Goal: Task Accomplishment & Management: Manage account settings

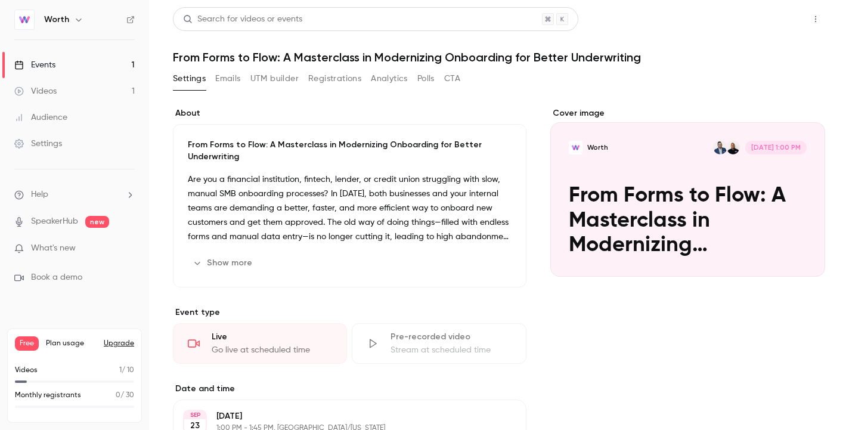
click at [779, 14] on button "Share" at bounding box center [772, 19] width 47 height 24
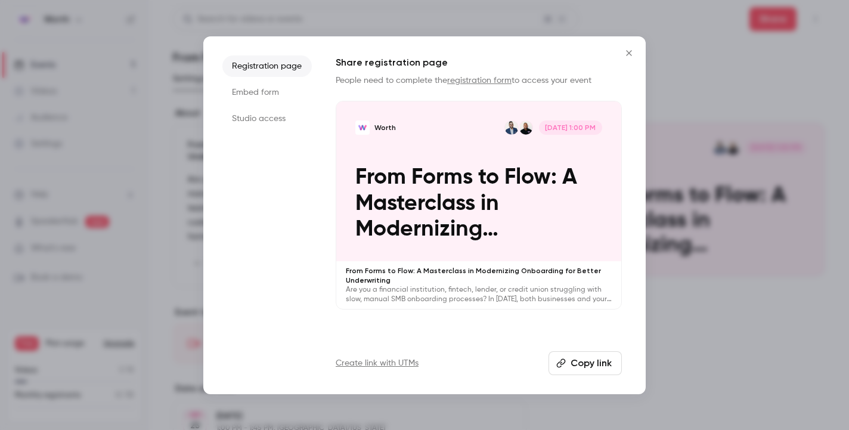
click at [272, 92] on li "Embed form" at bounding box center [266, 92] width 89 height 21
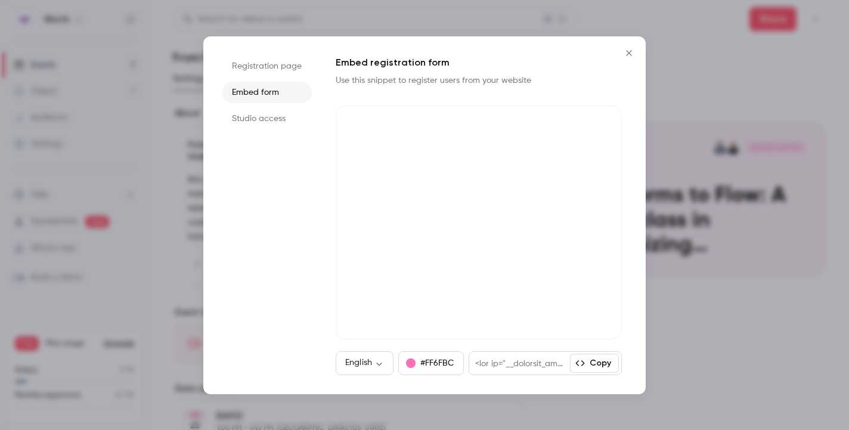
click at [280, 118] on li "Studio access" at bounding box center [266, 118] width 89 height 21
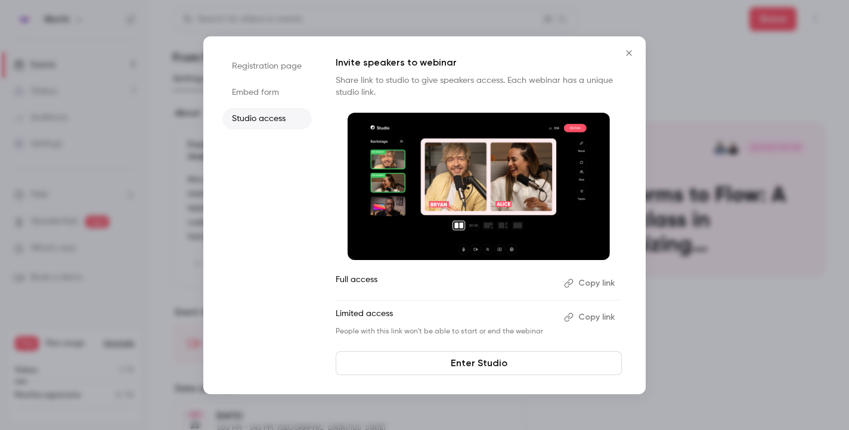
click at [265, 91] on li "Embed form" at bounding box center [266, 92] width 89 height 21
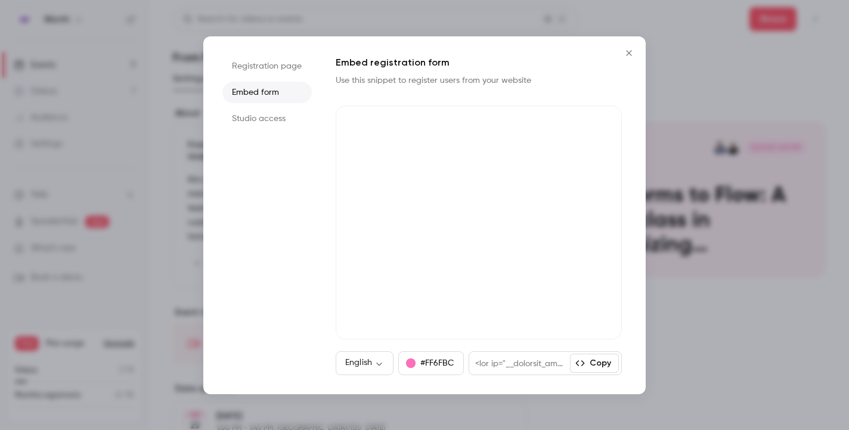
click at [266, 92] on li "Embed form" at bounding box center [266, 92] width 89 height 21
click at [287, 64] on li "Registration page" at bounding box center [266, 65] width 89 height 21
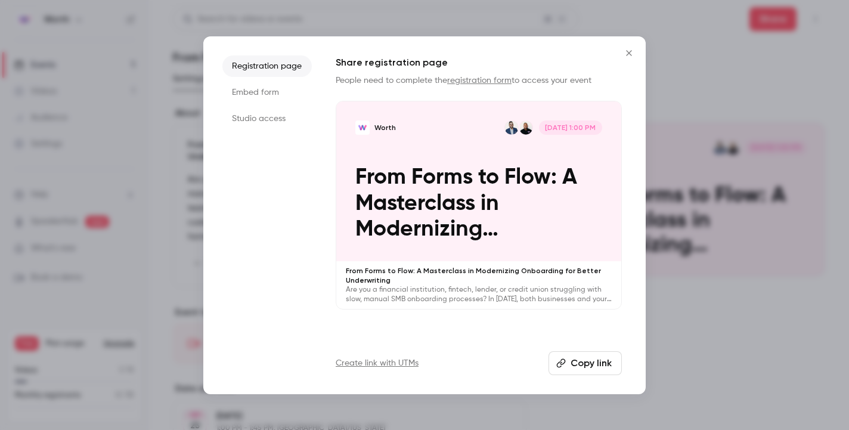
click at [625, 60] on button "Close" at bounding box center [629, 53] width 24 height 24
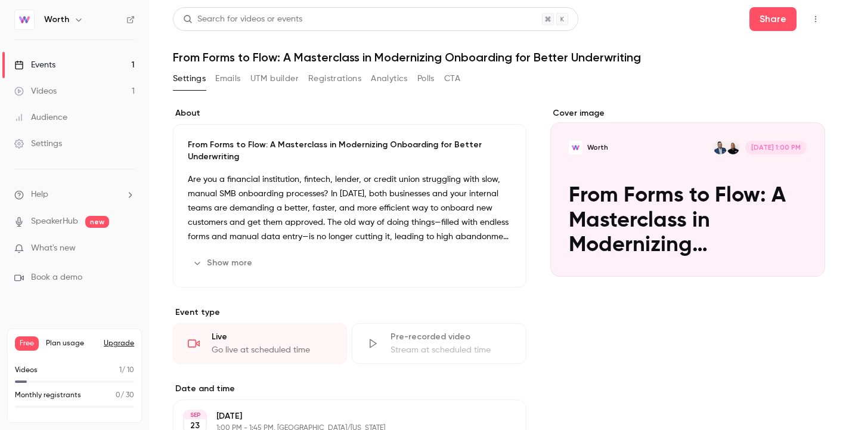
click at [223, 77] on button "Emails" at bounding box center [227, 78] width 25 height 19
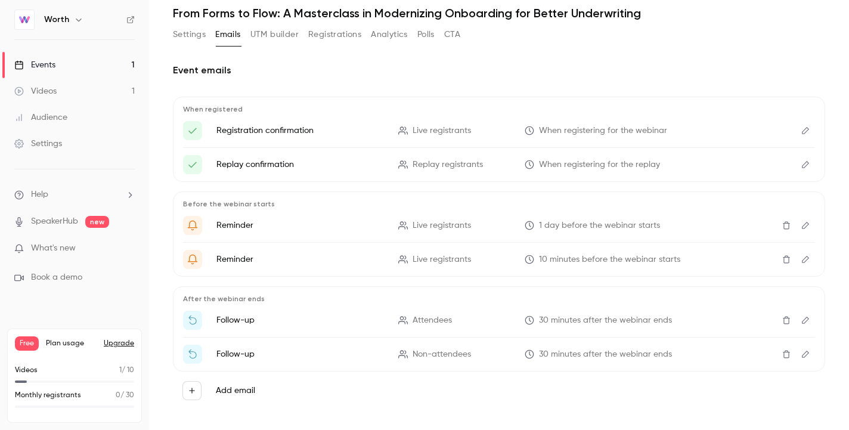
scroll to position [55, 0]
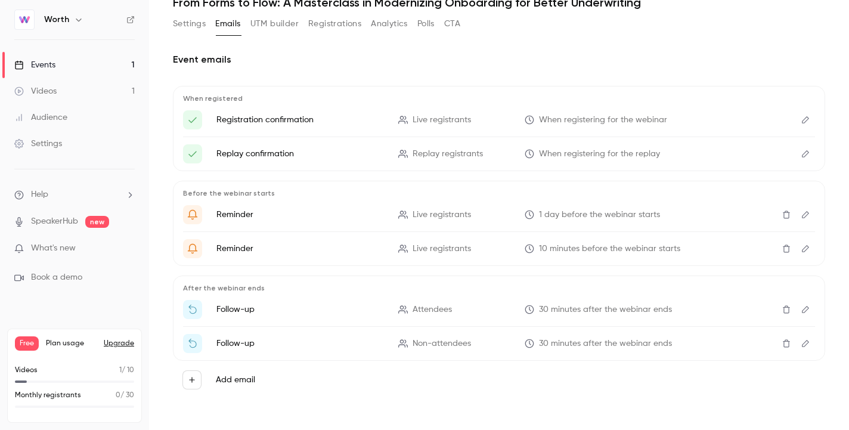
click at [243, 310] on p "Follow-up" at bounding box center [300, 309] width 168 height 12
click at [806, 311] on icon "Edit" at bounding box center [806, 309] width 10 height 8
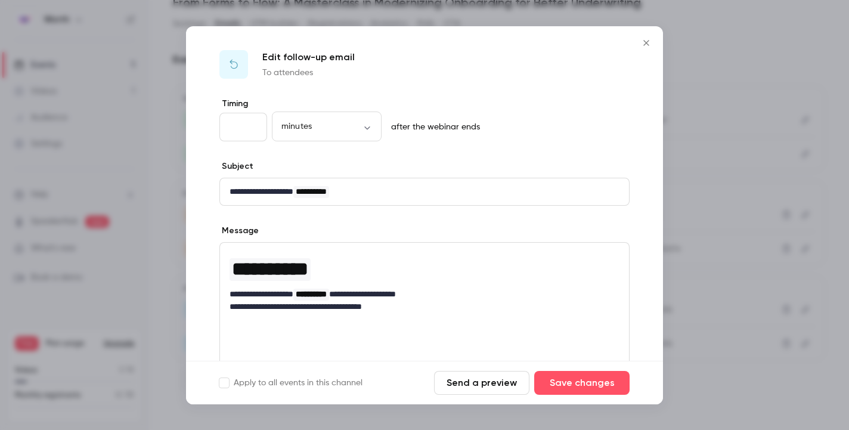
scroll to position [168, 0]
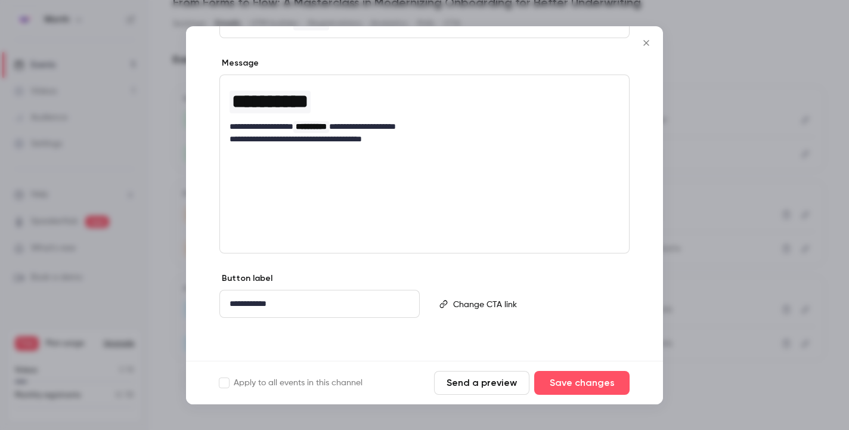
click at [725, 167] on div at bounding box center [424, 215] width 849 height 430
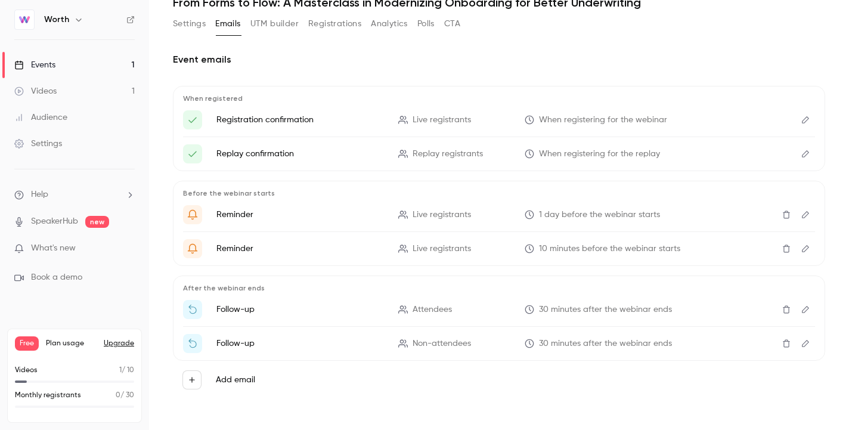
click at [332, 23] on button "Registrations" at bounding box center [334, 23] width 53 height 19
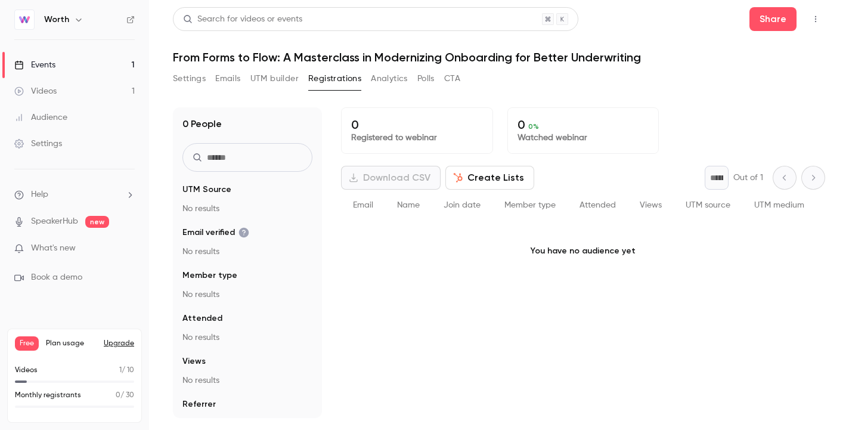
scroll to position [1, 0]
click at [400, 86] on button "Analytics" at bounding box center [389, 78] width 37 height 19
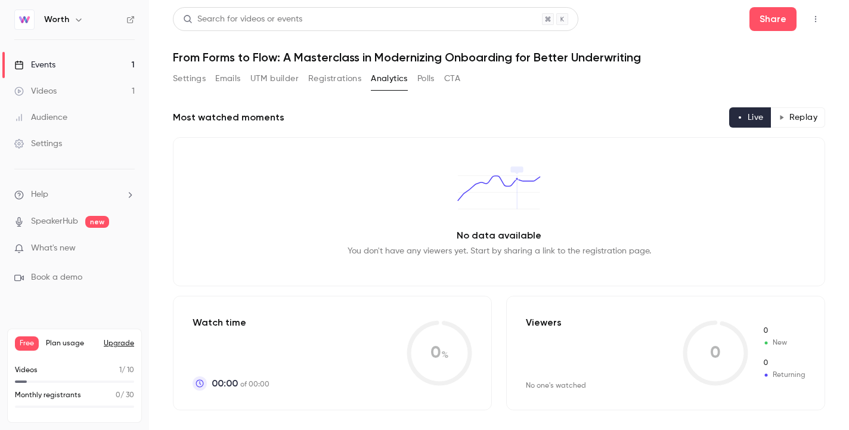
click at [429, 79] on button "Polls" at bounding box center [425, 78] width 17 height 19
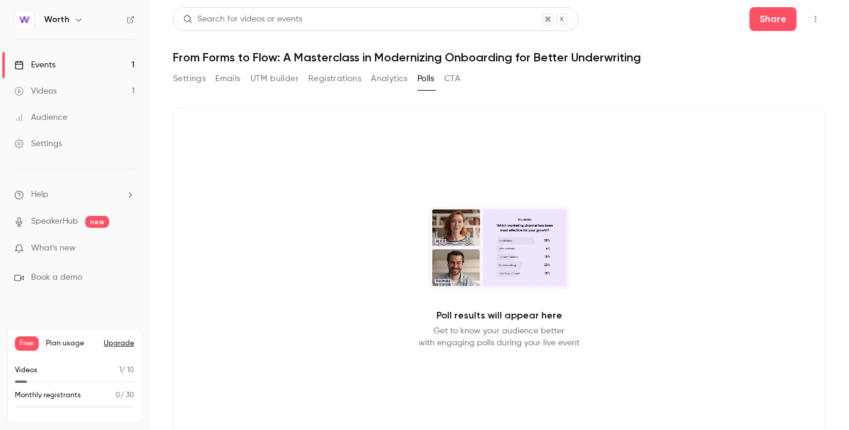
click at [460, 80] on button "CTA" at bounding box center [452, 78] width 16 height 19
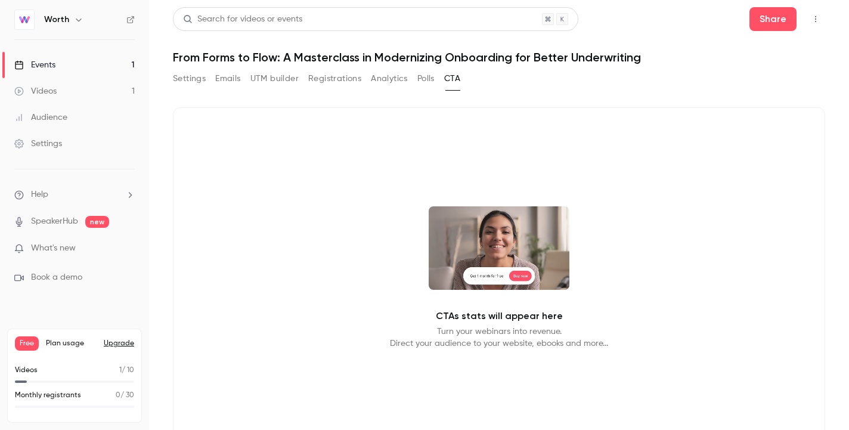
click at [429, 79] on button "Polls" at bounding box center [425, 78] width 17 height 19
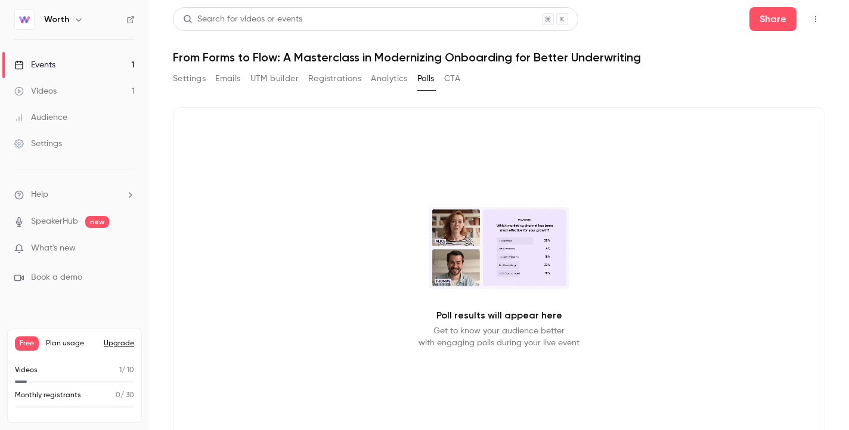
click at [392, 79] on button "Analytics" at bounding box center [389, 78] width 37 height 19
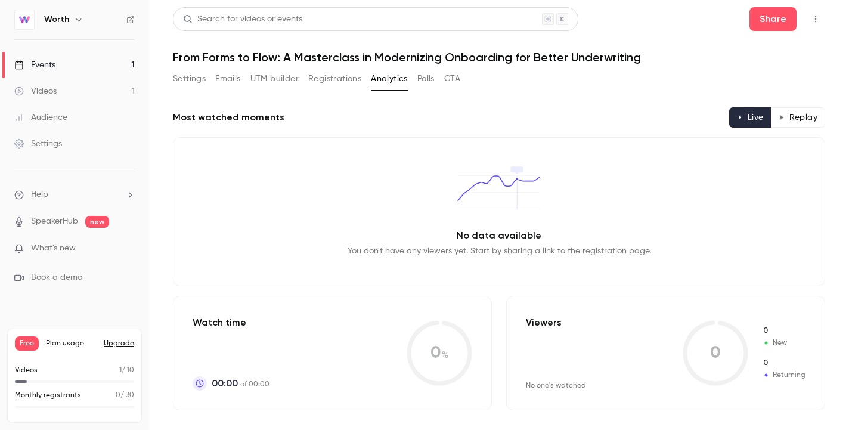
click at [345, 81] on button "Registrations" at bounding box center [334, 78] width 53 height 19
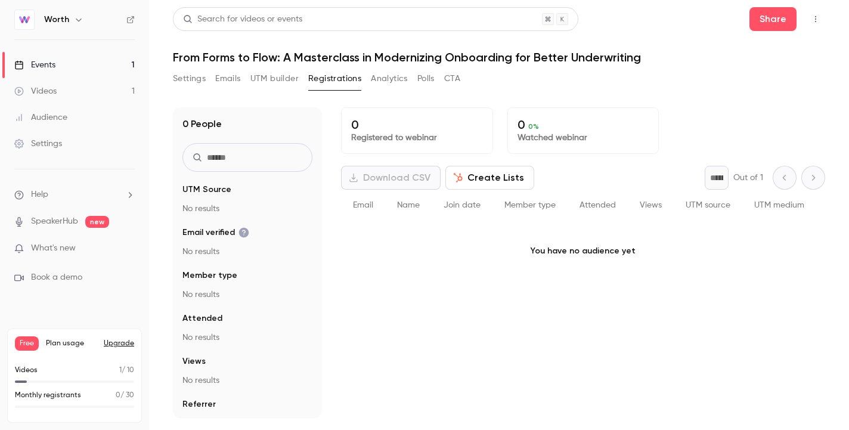
scroll to position [21, 0]
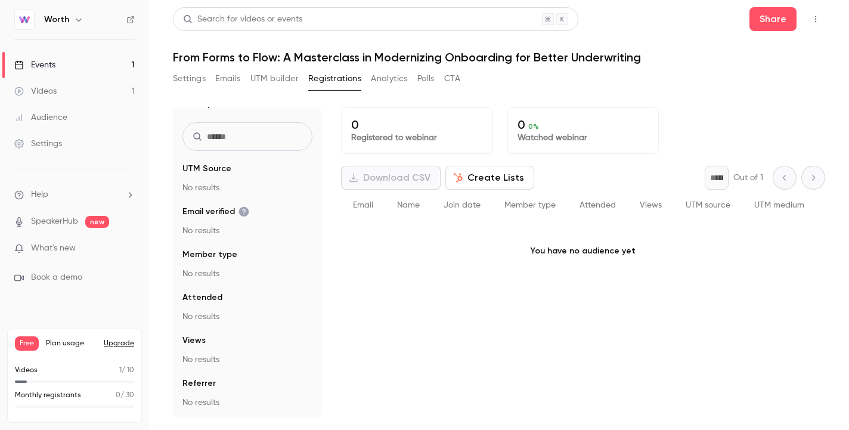
click at [49, 148] on div "Settings" at bounding box center [38, 144] width 48 height 12
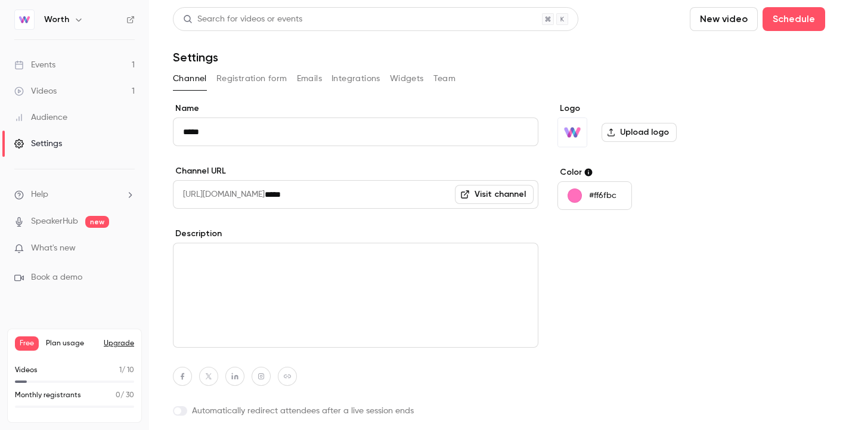
click at [255, 84] on button "Registration form" at bounding box center [251, 78] width 71 height 19
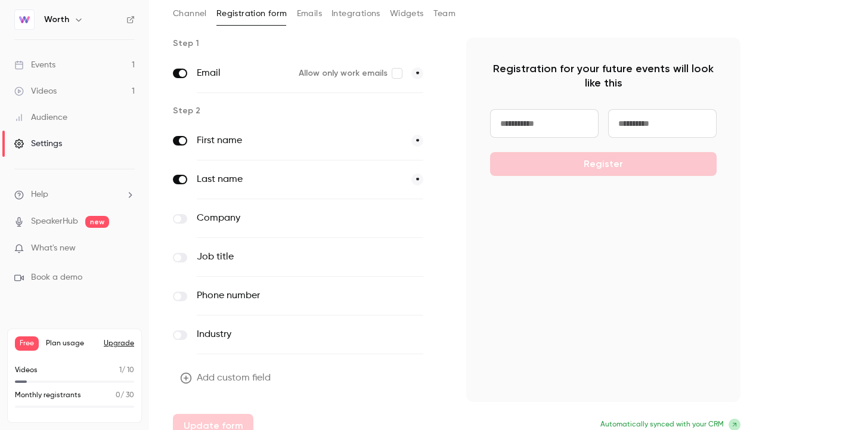
scroll to position [80, 0]
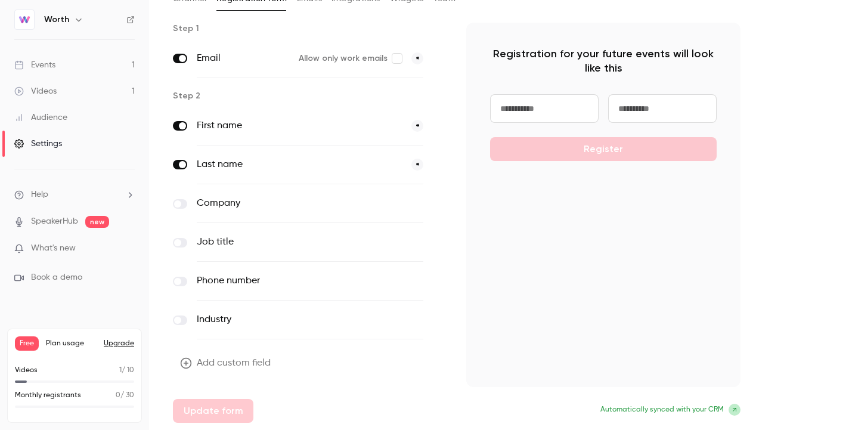
click at [181, 200] on label at bounding box center [180, 204] width 14 height 10
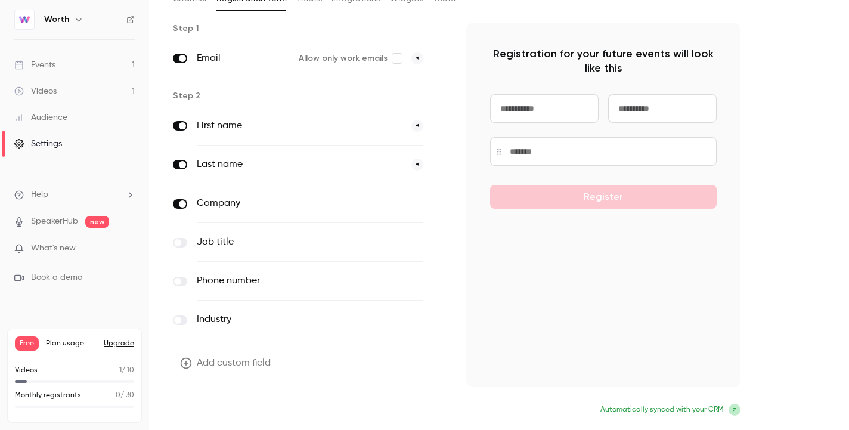
click at [197, 414] on button "Update form" at bounding box center [213, 411] width 80 height 24
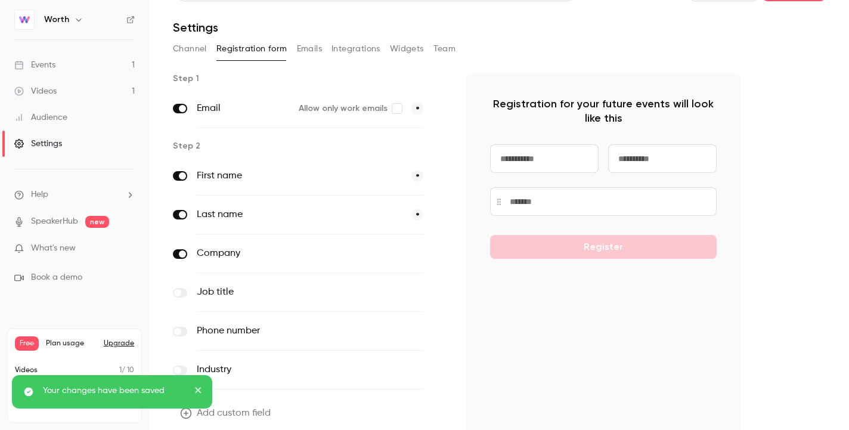
scroll to position [0, 0]
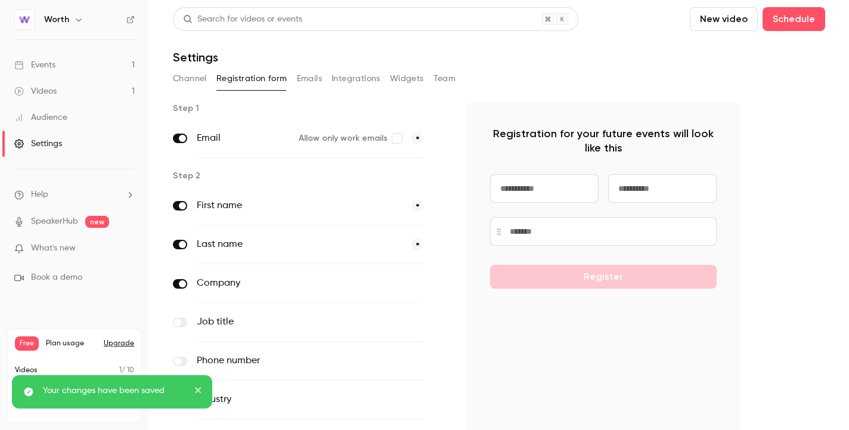
click at [340, 79] on button "Integrations" at bounding box center [355, 78] width 49 height 19
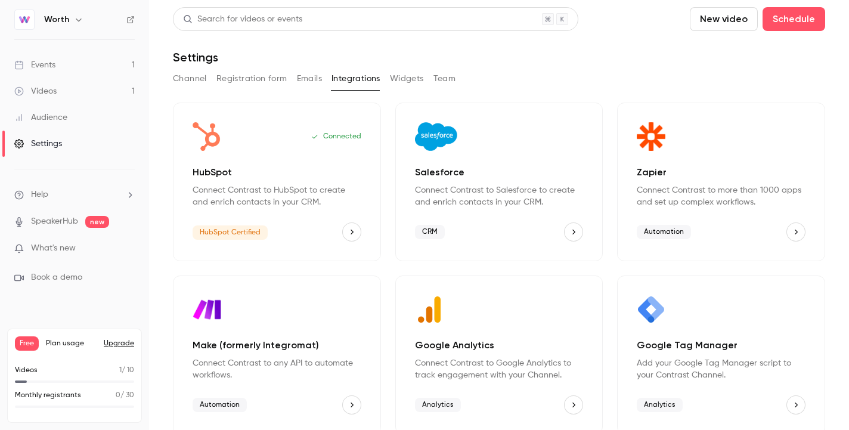
click at [333, 231] on div "HubSpot Certified" at bounding box center [277, 231] width 169 height 19
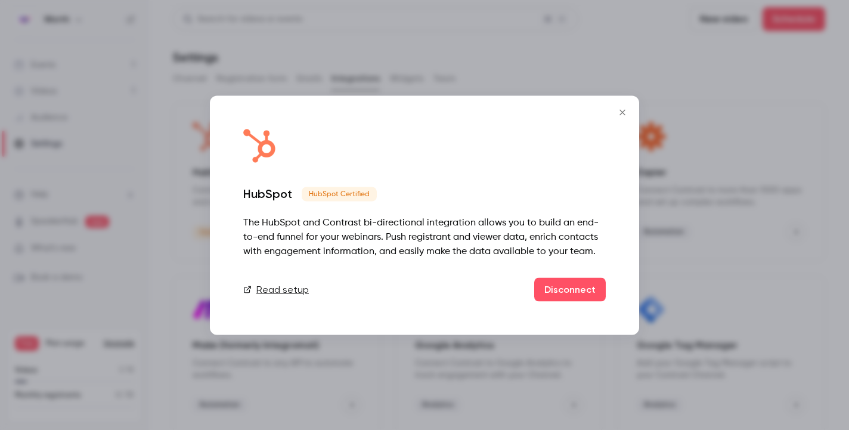
click at [619, 108] on icon "Close" at bounding box center [622, 112] width 14 height 10
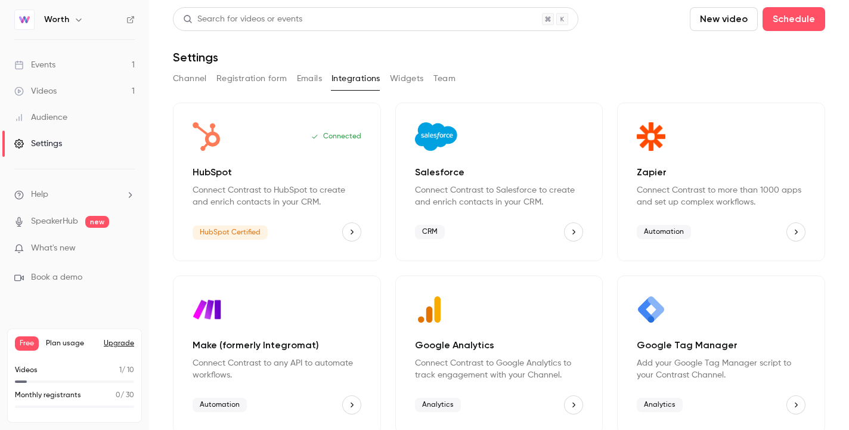
click at [202, 83] on button "Channel" at bounding box center [190, 78] width 34 height 19
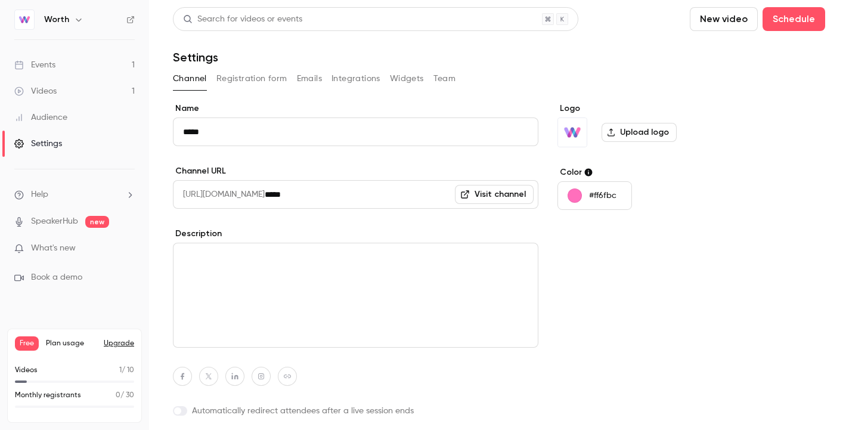
click at [359, 82] on button "Integrations" at bounding box center [355, 78] width 49 height 19
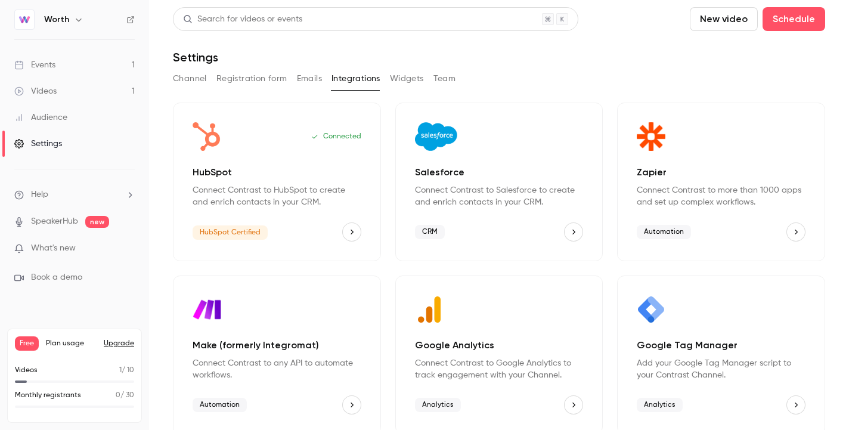
click at [415, 75] on button "Widgets" at bounding box center [407, 78] width 34 height 19
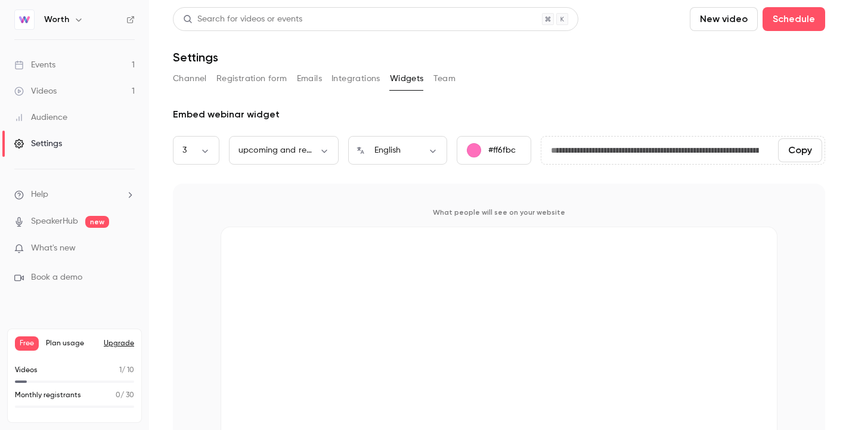
click at [445, 76] on button "Team" at bounding box center [444, 78] width 23 height 19
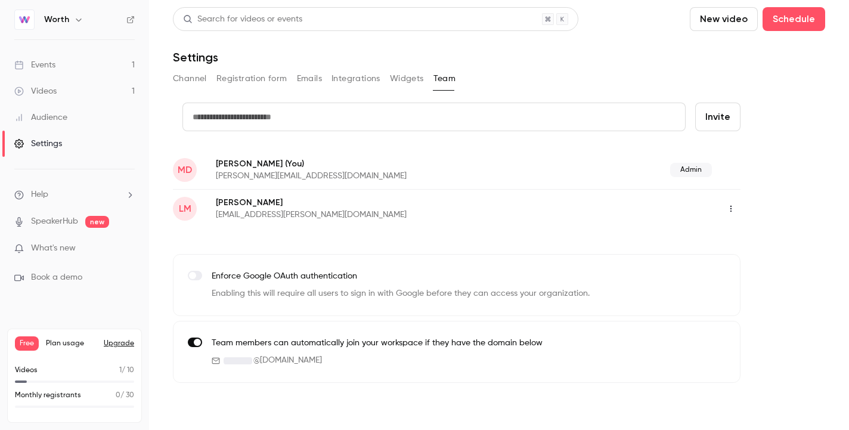
click at [400, 76] on button "Widgets" at bounding box center [407, 78] width 34 height 19
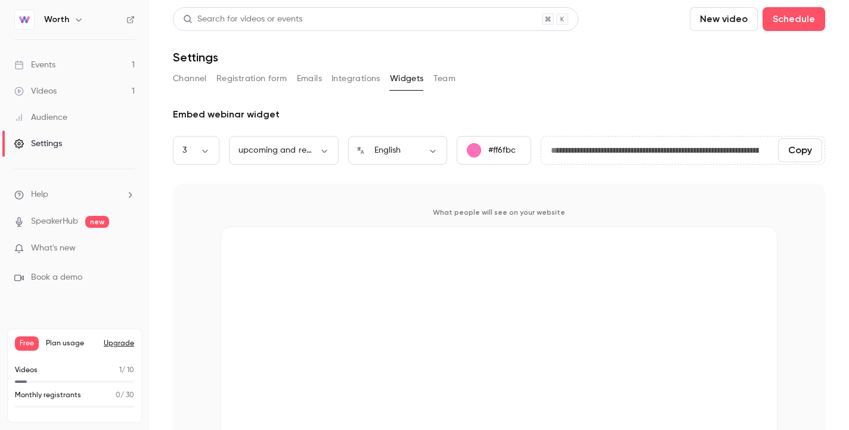
click at [67, 56] on link "Events 1" at bounding box center [74, 65] width 149 height 26
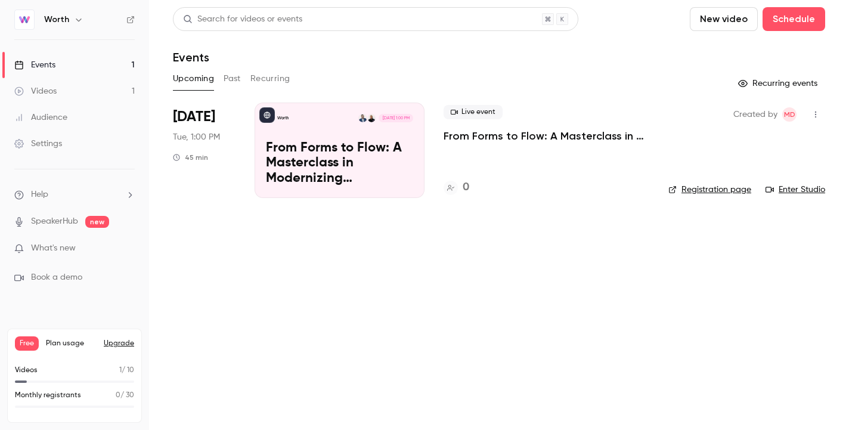
click at [817, 116] on icon "button" at bounding box center [816, 114] width 10 height 8
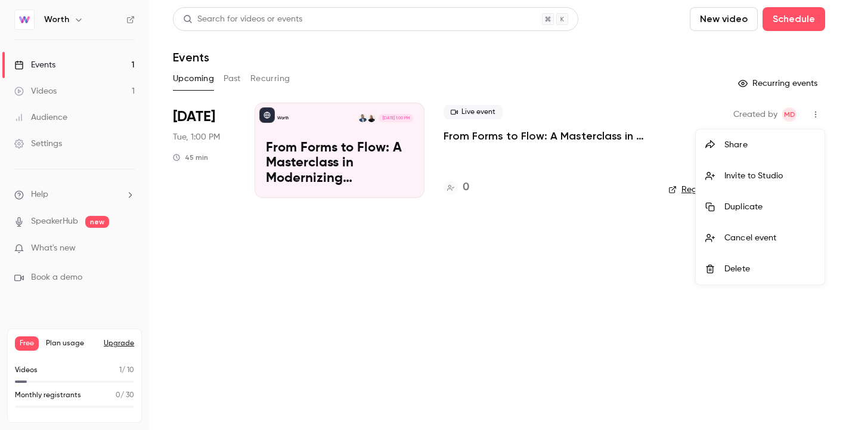
click at [548, 170] on div at bounding box center [424, 215] width 849 height 430
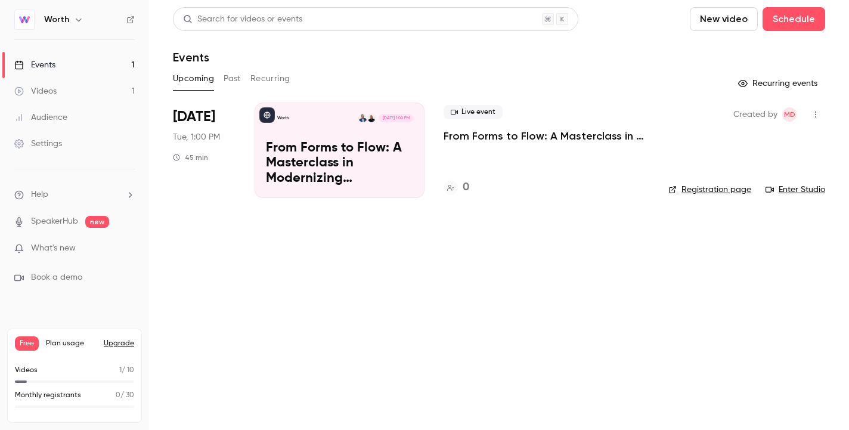
click at [382, 162] on p "From Forms to Flow: A Masterclass in Modernizing Onboarding for Better Underwri…" at bounding box center [339, 164] width 147 height 46
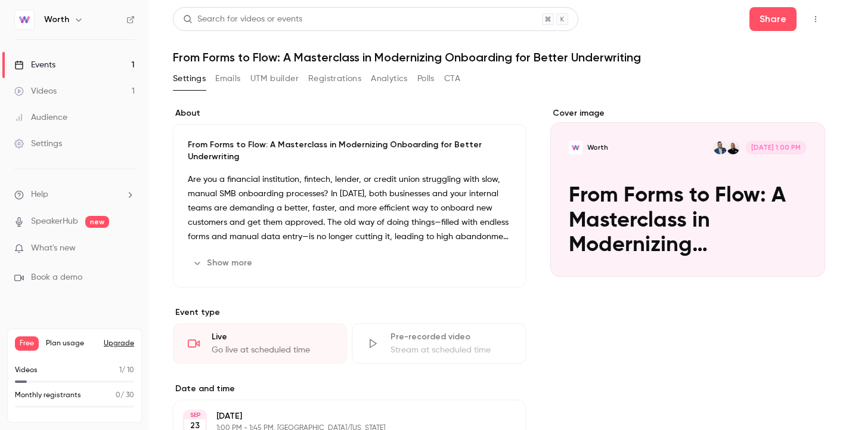
click at [490, 271] on button "Edit" at bounding box center [490, 262] width 44 height 19
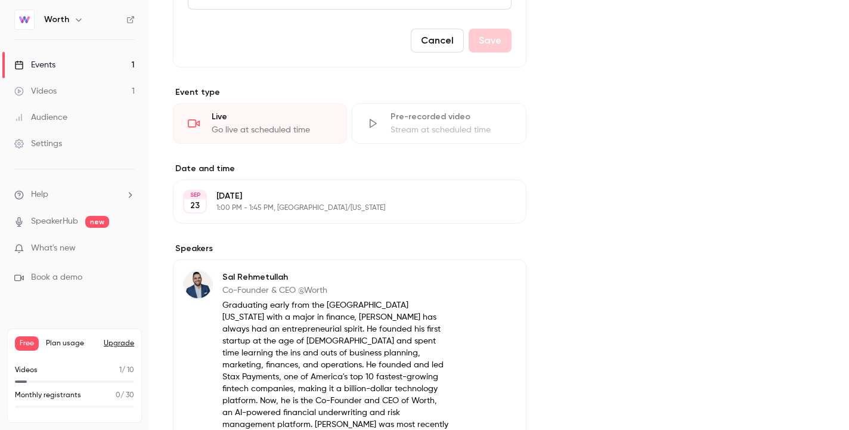
scroll to position [407, 0]
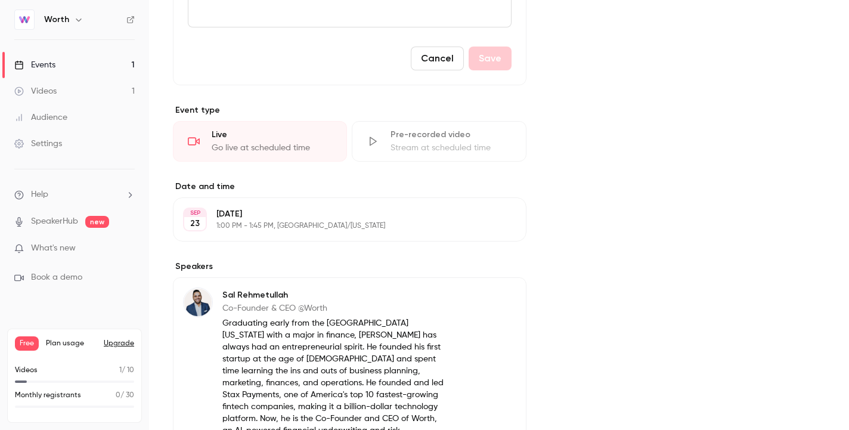
click at [489, 221] on button "Edit" at bounding box center [495, 219] width 44 height 19
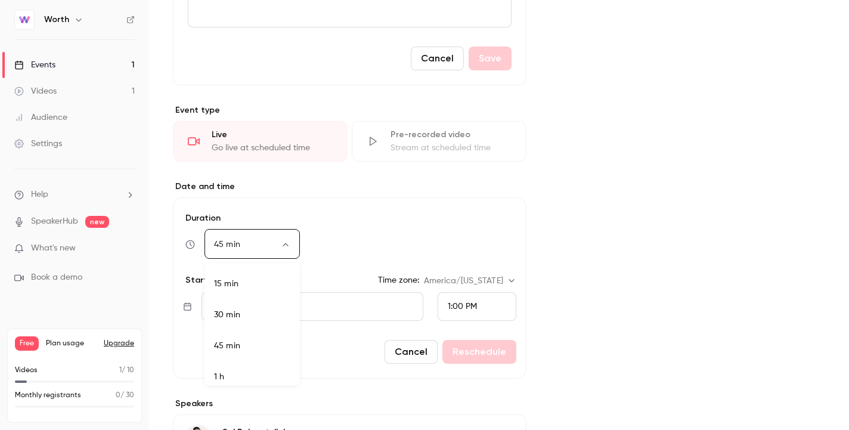
click at [268, 247] on body "**********" at bounding box center [424, 215] width 849 height 430
click at [235, 314] on li "30 min" at bounding box center [251, 314] width 95 height 31
type input "**"
click at [485, 356] on button "Reschedule" at bounding box center [479, 352] width 74 height 24
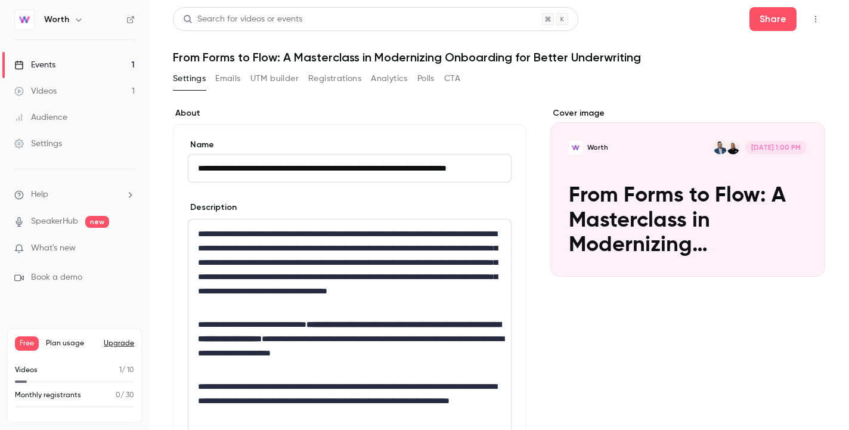
click at [74, 66] on link "Events 1" at bounding box center [74, 65] width 149 height 26
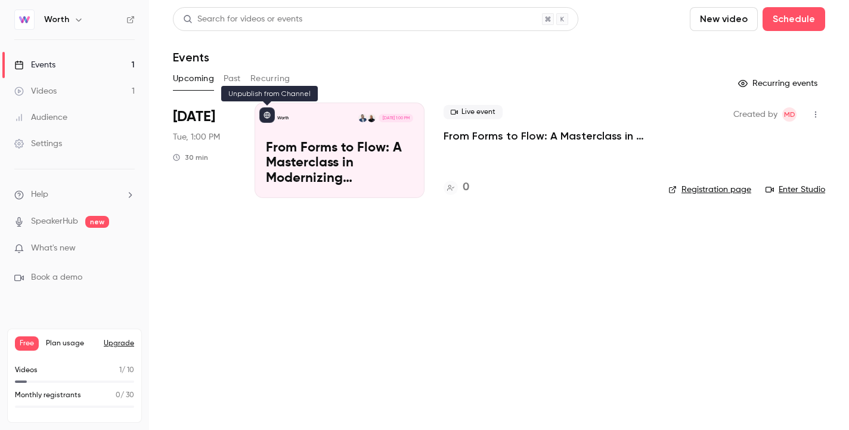
click at [269, 117] on icon at bounding box center [266, 114] width 7 height 7
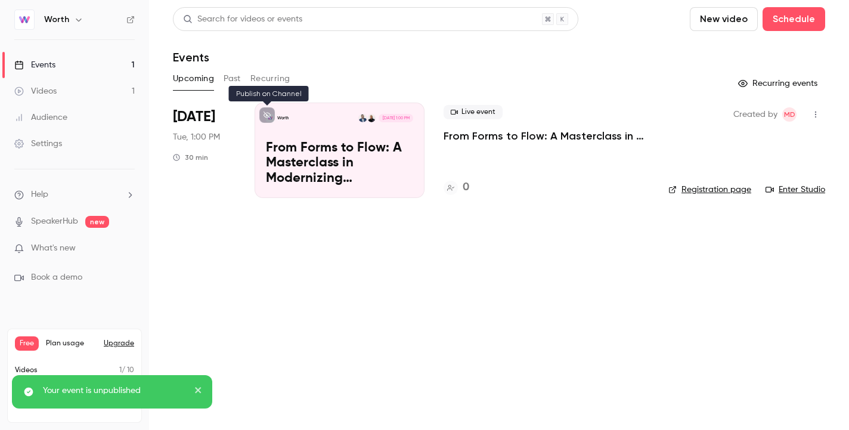
click at [270, 118] on icon at bounding box center [266, 114] width 7 height 7
